Goal: Task Accomplishment & Management: Manage account settings

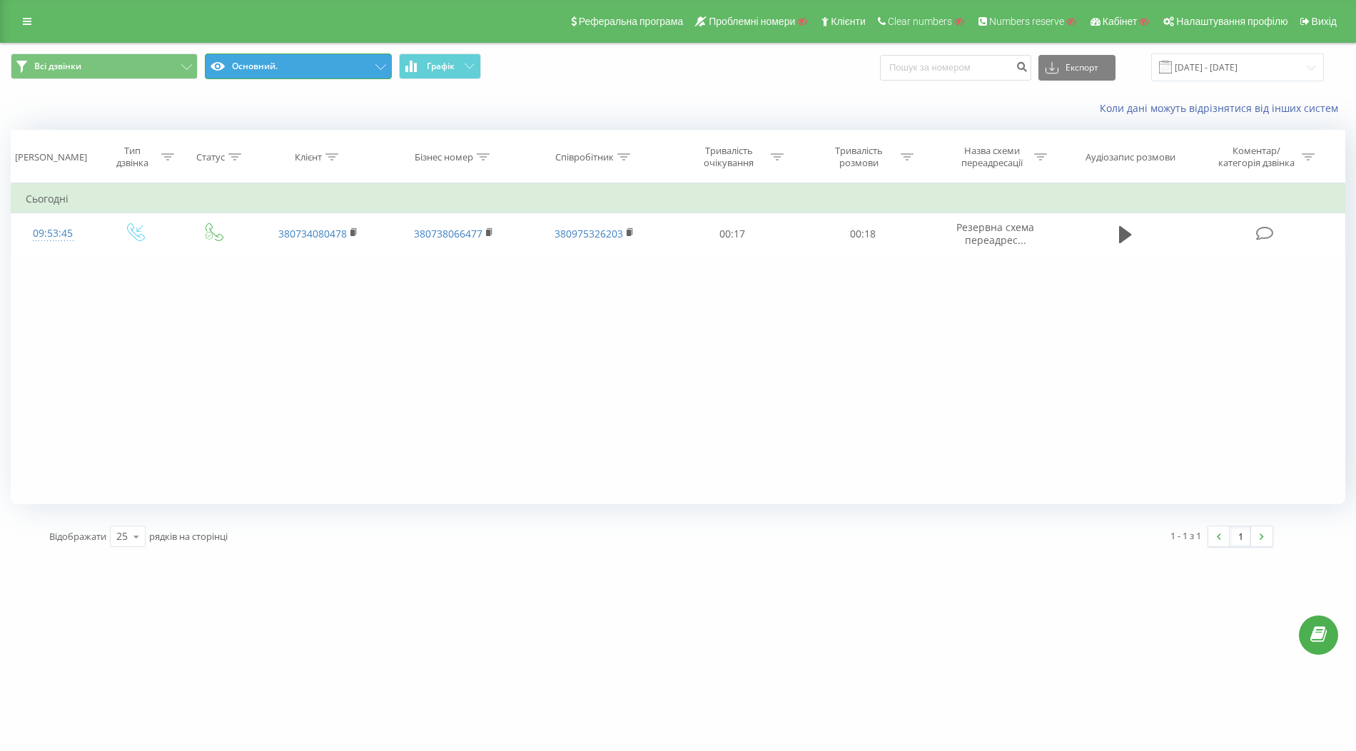
click at [372, 72] on button "Основний." at bounding box center [298, 67] width 187 height 26
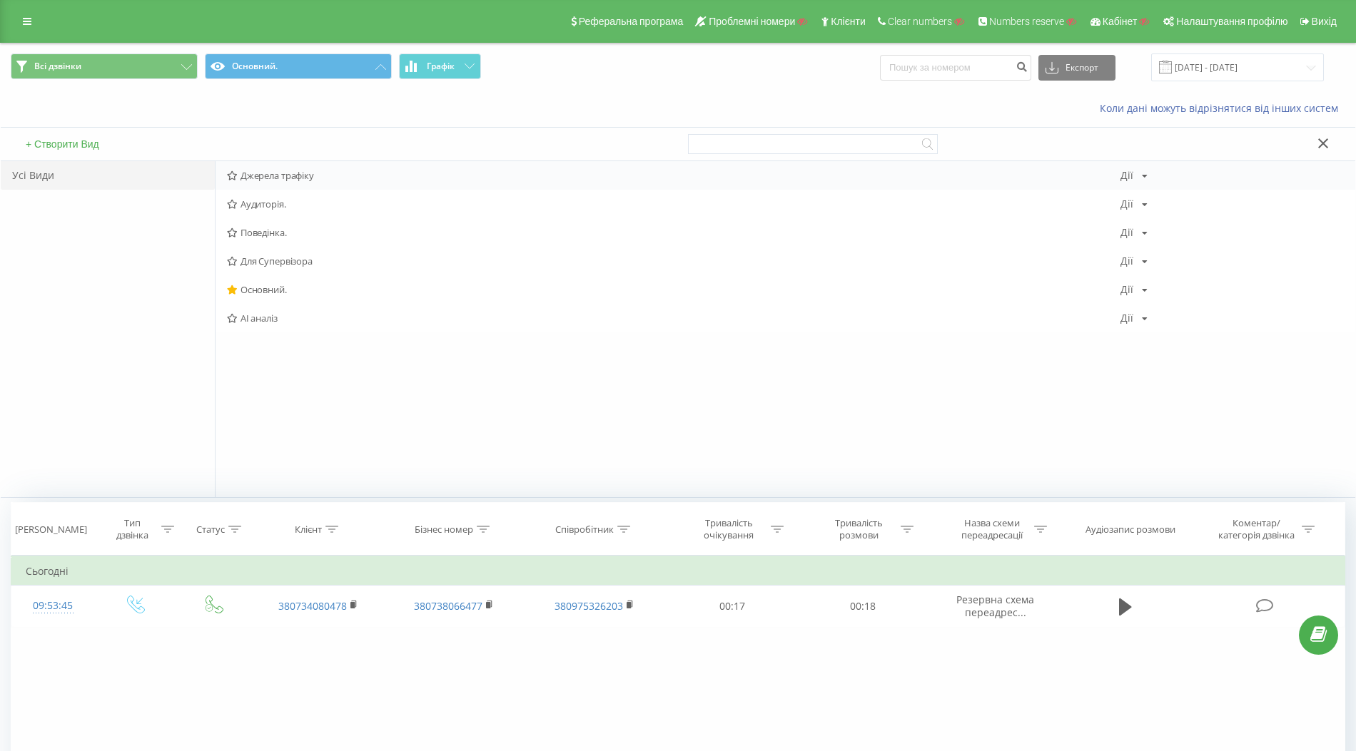
click at [283, 171] on span "Джерела трафіку" at bounding box center [673, 176] width 893 height 10
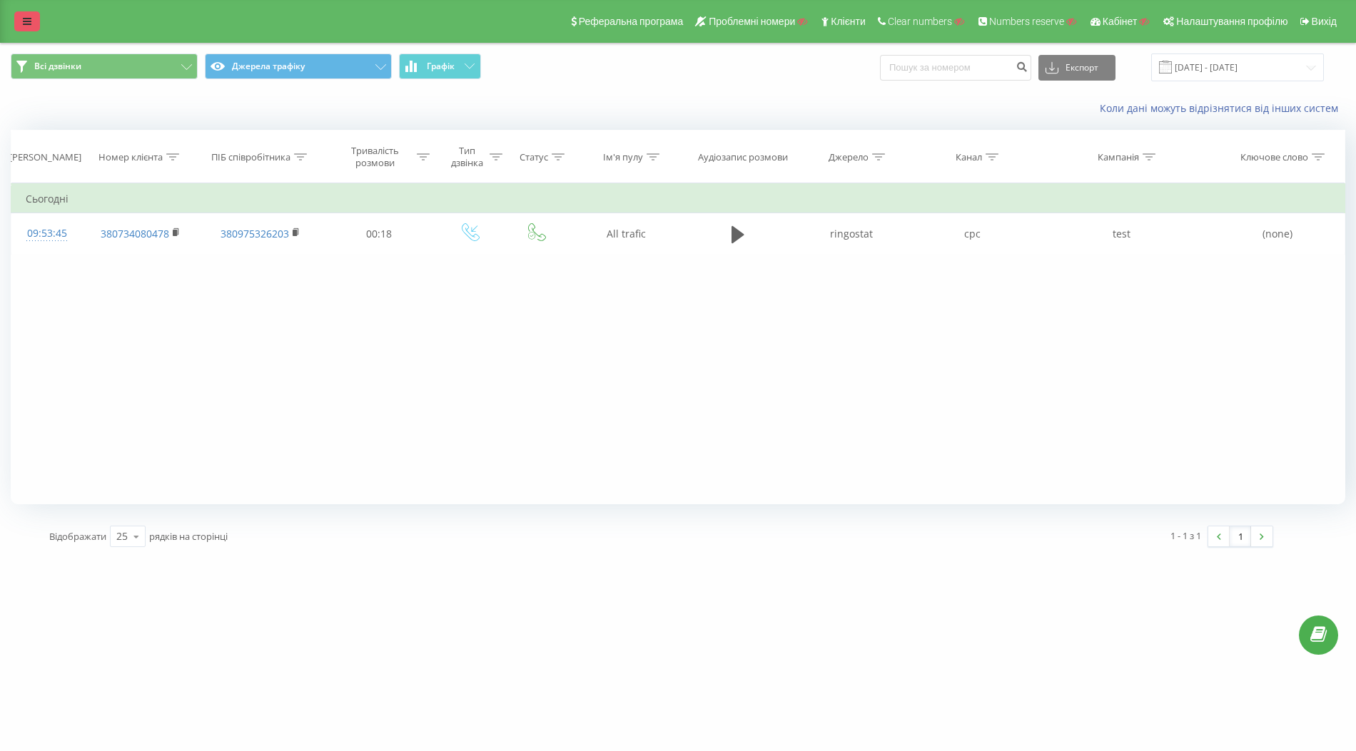
click at [30, 17] on icon at bounding box center [27, 21] width 9 height 10
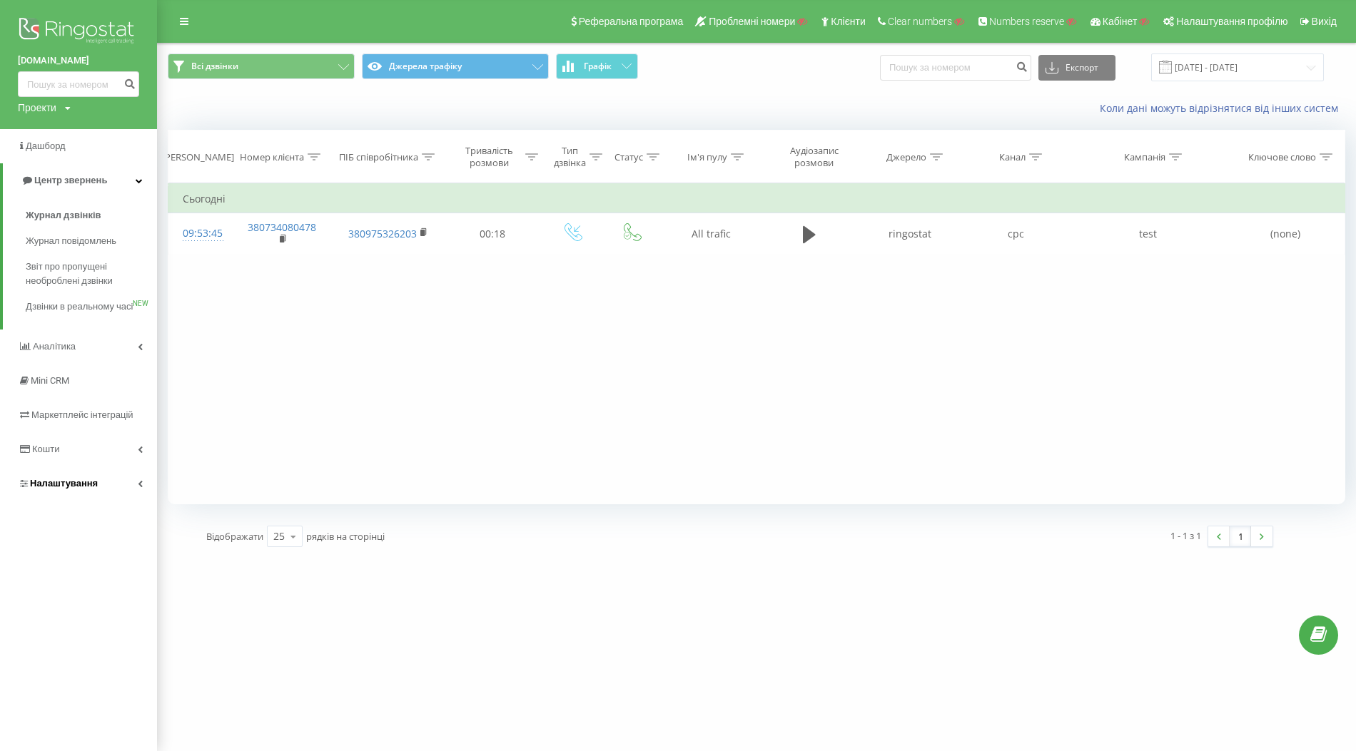
click at [59, 501] on link "Налаштування" at bounding box center [78, 484] width 157 height 34
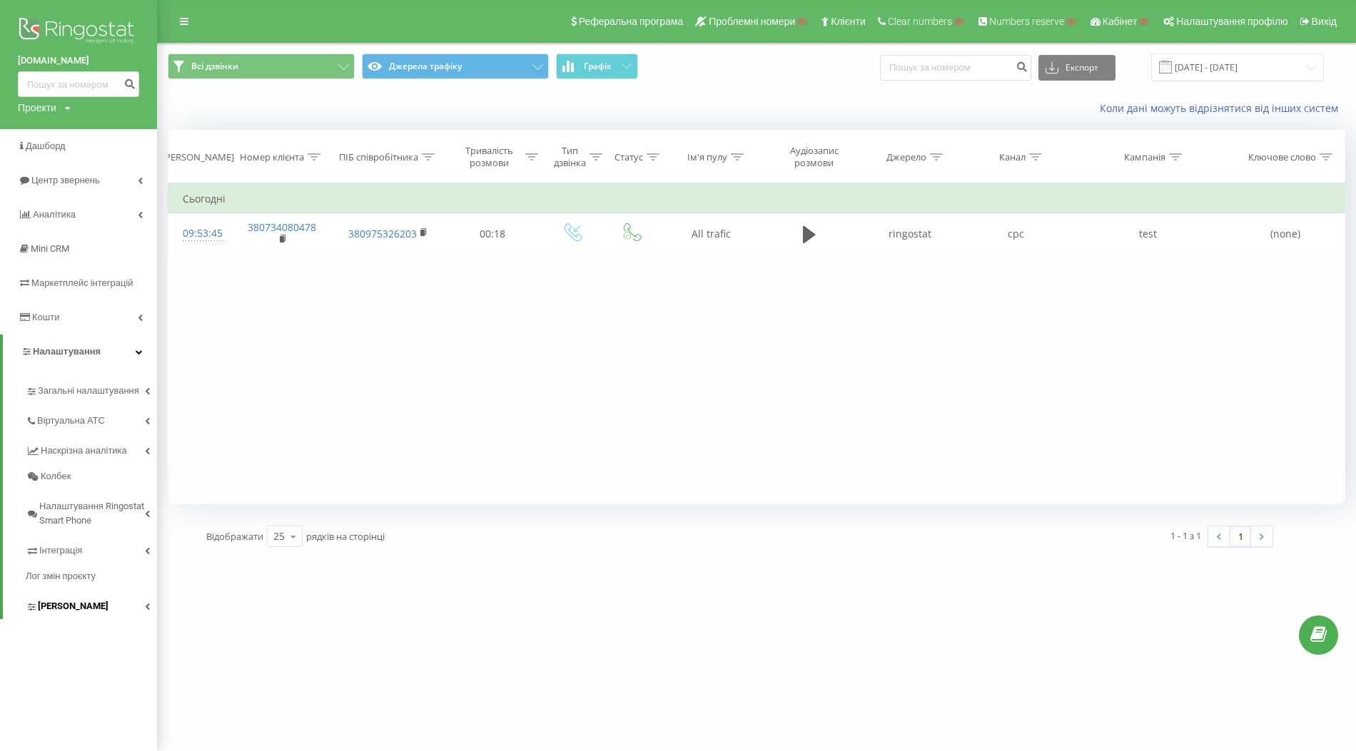
click at [66, 598] on link "[PERSON_NAME]" at bounding box center [91, 604] width 131 height 30
click at [308, 630] on div "ovggroup.com.ua Проекти Пошук Дашборд Центр звернень Аналiтика Mini CRM Маркетп…" at bounding box center [678, 375] width 1356 height 751
click at [57, 328] on link "Кошти" at bounding box center [78, 317] width 157 height 34
click at [66, 377] on span "Управління продуктами" at bounding box center [81, 378] width 110 height 14
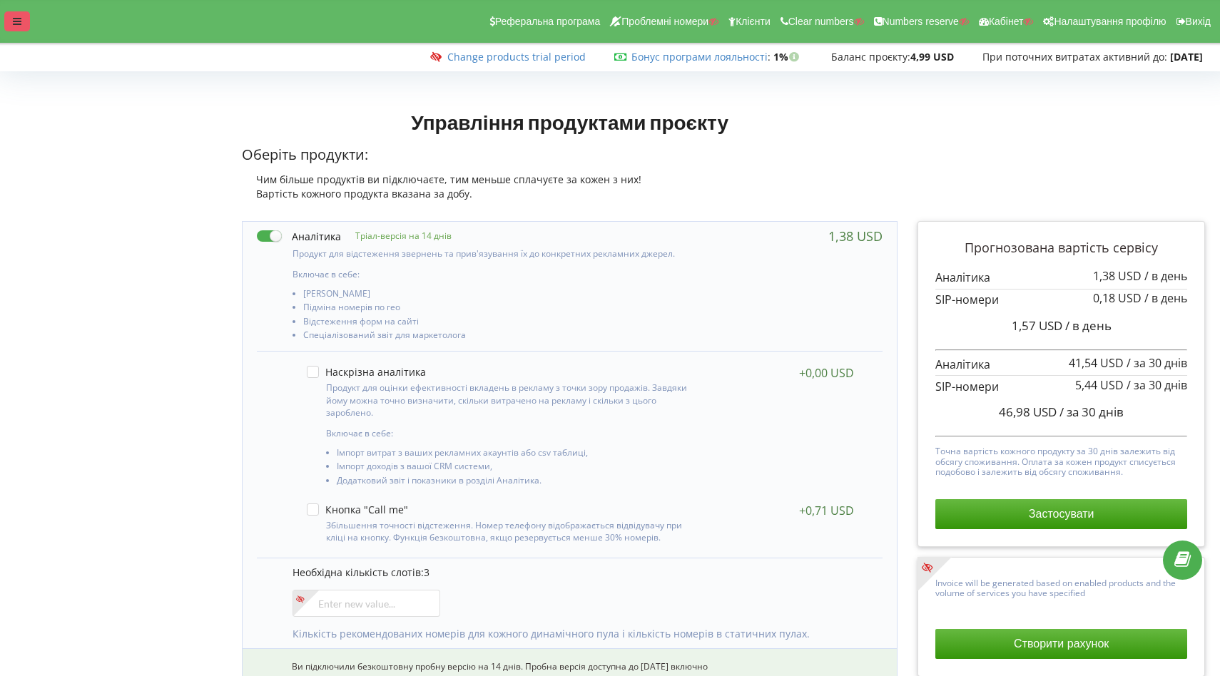
click at [19, 23] on icon at bounding box center [17, 21] width 9 height 10
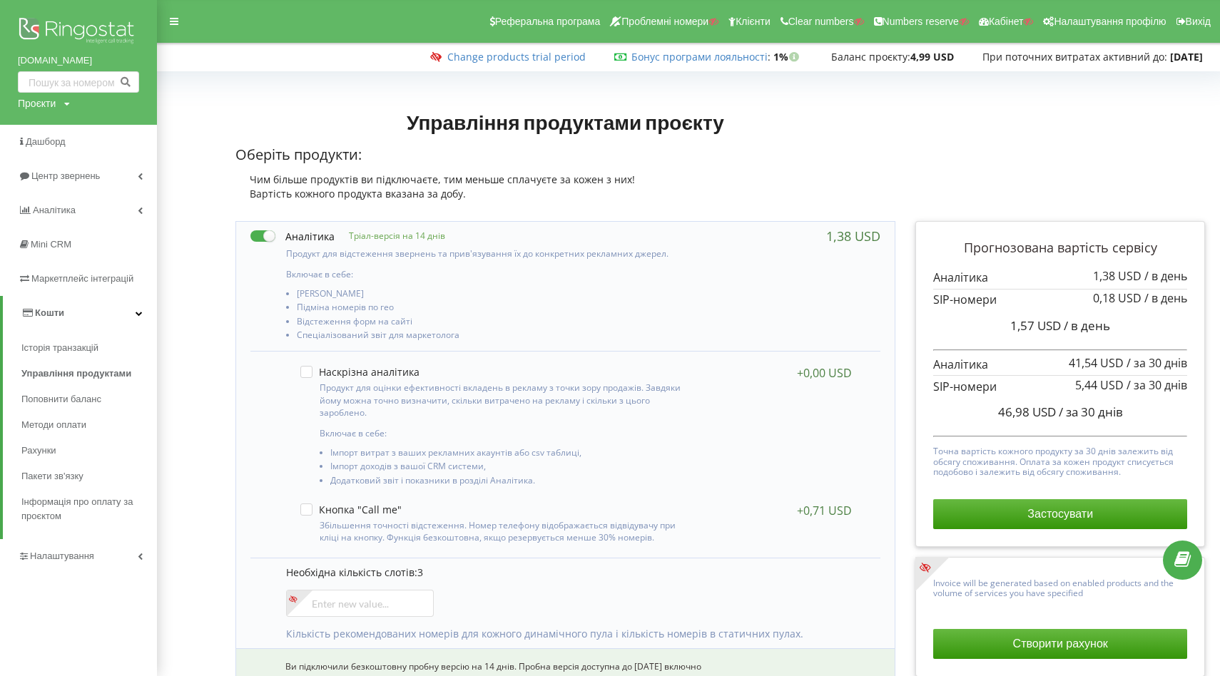
copy link "[DOMAIN_NAME]"
